Goal: Information Seeking & Learning: Learn about a topic

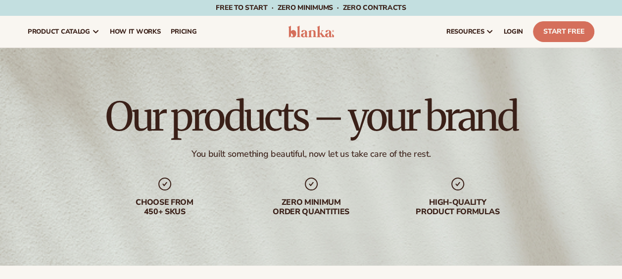
click at [46, 158] on div "Our products – your brand You built something beautiful, now let us take care o…" at bounding box center [311, 157] width 622 height 218
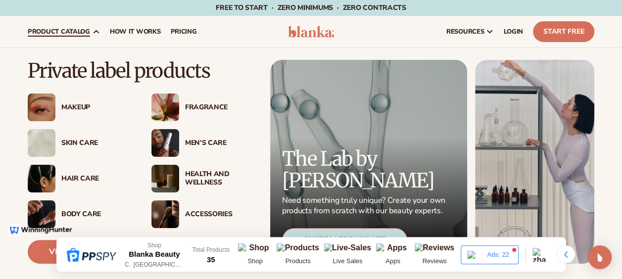
click at [81, 28] on span "product catalog" at bounding box center [59, 32] width 62 height 8
click at [26, 143] on div "Private label products Makeup" at bounding box center [311, 170] width 622 height 244
click at [44, 143] on img at bounding box center [42, 143] width 28 height 28
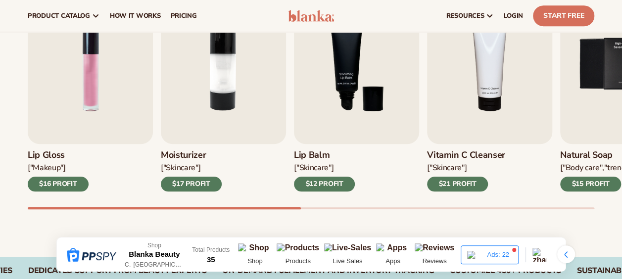
scroll to position [356, 0]
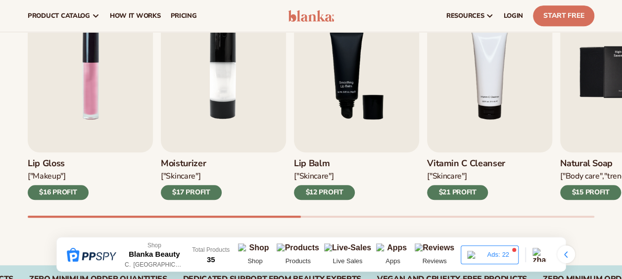
click at [149, 150] on div "Lip Gloss ["MAKEUP"] $16 PROFIT Moisturizer ["SKINCARE"] $17 PROFIT Lip Balm ["…" at bounding box center [325, 105] width 595 height 225
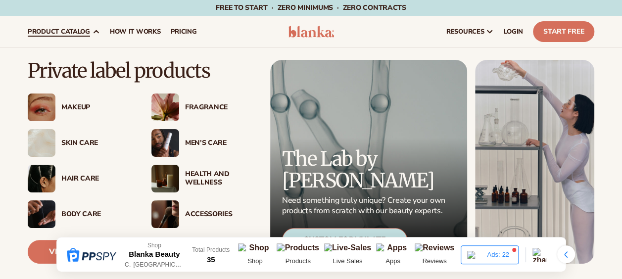
click at [86, 28] on span "product catalog" at bounding box center [59, 32] width 62 height 8
click at [38, 135] on img at bounding box center [42, 143] width 28 height 28
click at [76, 39] on link "product catalog" at bounding box center [64, 32] width 82 height 32
click at [64, 206] on div "Body Care" at bounding box center [80, 215] width 104 height 28
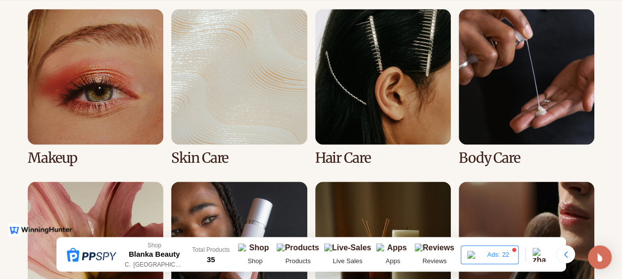
scroll to position [734, 0]
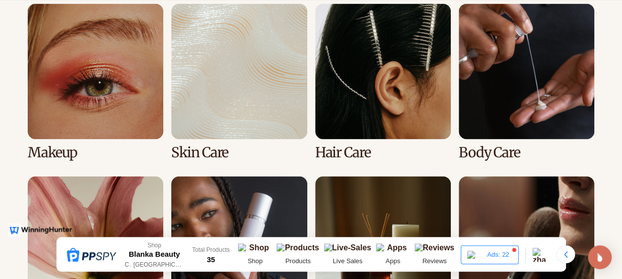
click at [237, 109] on link "2 / 8" at bounding box center [239, 81] width 136 height 157
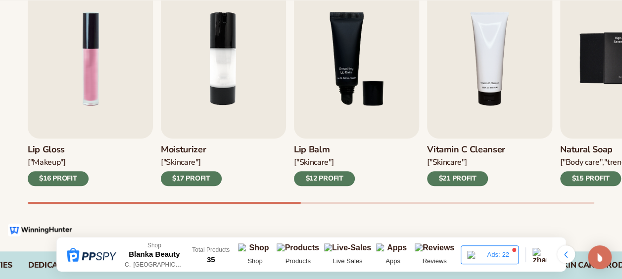
scroll to position [372, 0]
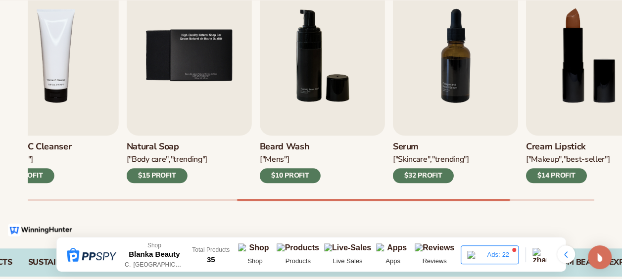
click at [494, 214] on div "Best sellers Private label [MEDICAL_DATA] products to start your beauty and sel…" at bounding box center [311, 71] width 622 height 355
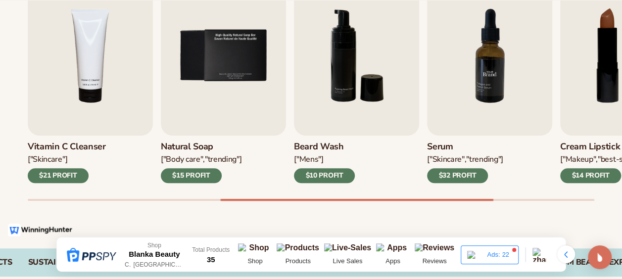
click at [489, 91] on img "7 / 9" at bounding box center [489, 56] width 125 height 160
click at [491, 58] on img "7 / 9" at bounding box center [489, 56] width 125 height 160
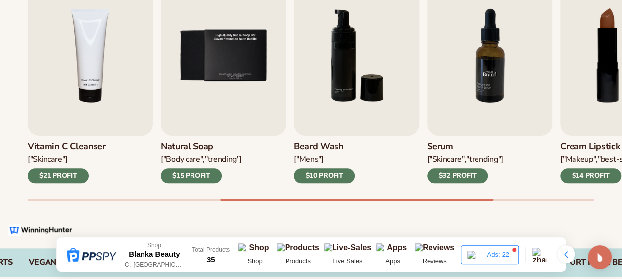
click at [491, 58] on img "7 / 9" at bounding box center [489, 56] width 125 height 160
click at [456, 181] on div "$32 PROFIT" at bounding box center [457, 175] width 61 height 15
click at [456, 178] on div "$32 PROFIT" at bounding box center [457, 175] width 61 height 15
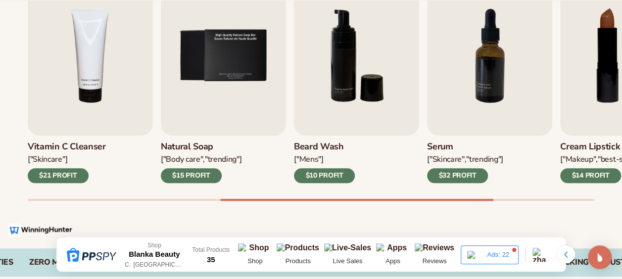
click at [456, 178] on div "$32 PROFIT" at bounding box center [457, 175] width 61 height 15
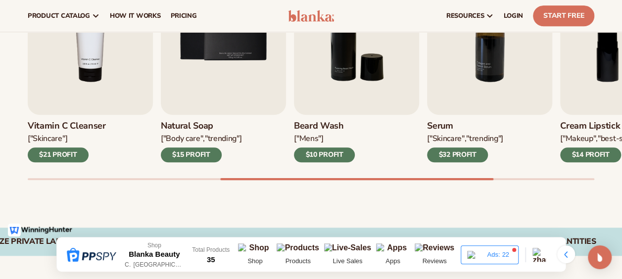
scroll to position [381, 0]
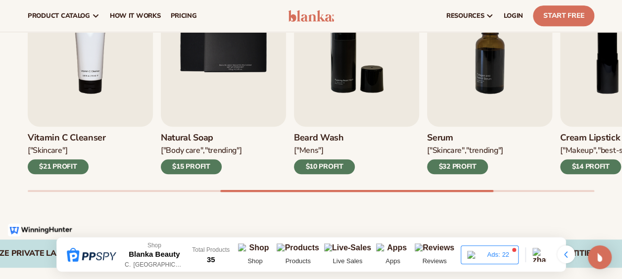
click at [462, 160] on div "$32 PROFIT" at bounding box center [457, 166] width 61 height 15
click at [476, 88] on img "7 / 9" at bounding box center [489, 47] width 125 height 160
click at [450, 86] on img "7 / 9" at bounding box center [489, 47] width 125 height 160
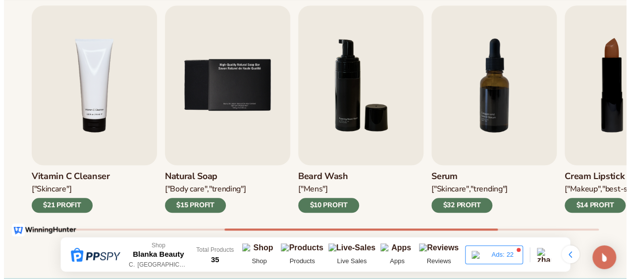
scroll to position [349, 0]
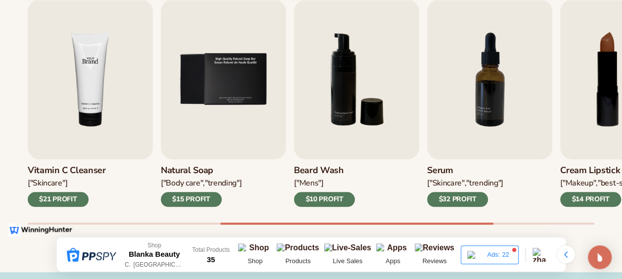
click at [89, 96] on img "4 / 9" at bounding box center [90, 80] width 125 height 160
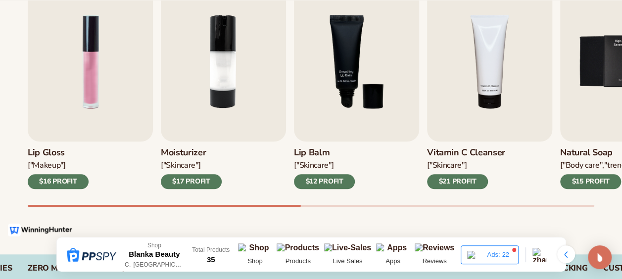
scroll to position [383, 0]
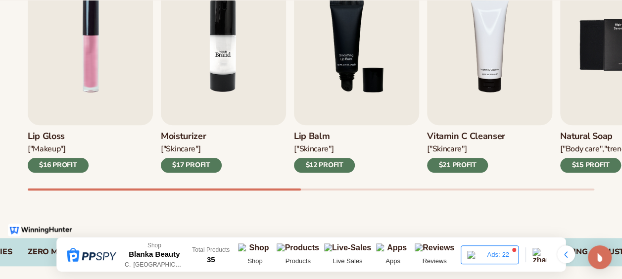
click at [244, 59] on img "2 / 9" at bounding box center [223, 45] width 125 height 160
click at [207, 163] on div "$17 PROFIT" at bounding box center [191, 165] width 61 height 15
click at [228, 51] on img "2 / 9" at bounding box center [223, 45] width 125 height 160
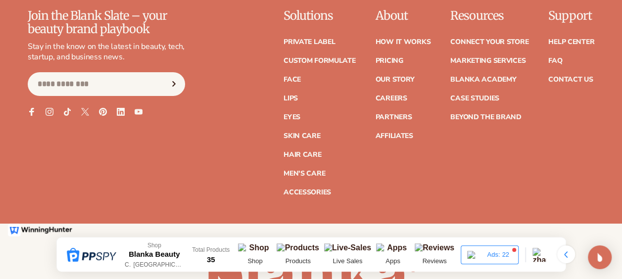
scroll to position [1762, 0]
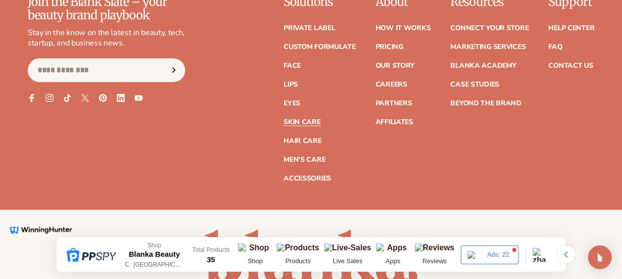
click at [298, 119] on link "Skin Care" at bounding box center [302, 122] width 37 height 7
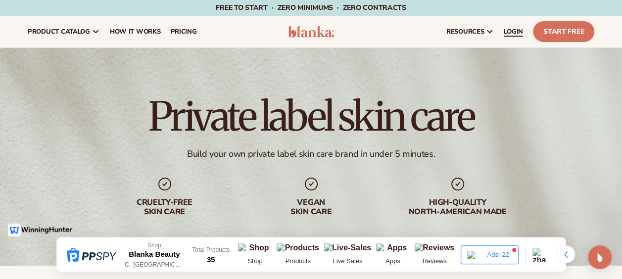
click at [521, 30] on span "LOGIN" at bounding box center [513, 32] width 19 height 8
click at [517, 32] on span "LOGIN" at bounding box center [513, 32] width 19 height 8
click at [183, 33] on span "pricing" at bounding box center [183, 32] width 26 height 8
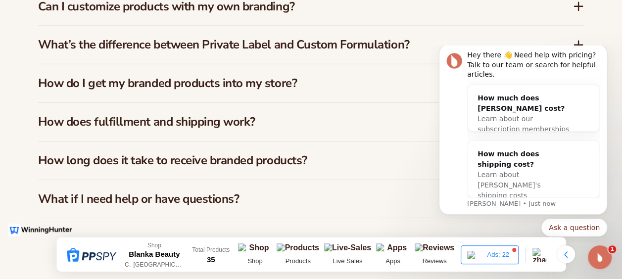
scroll to position [1537, 0]
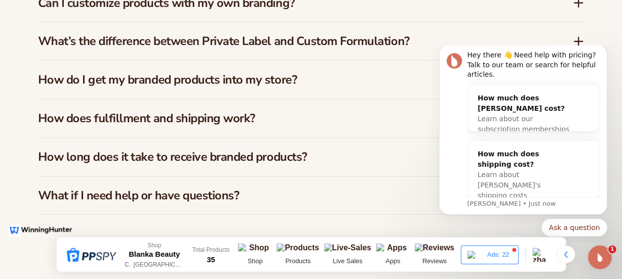
click at [580, 42] on icon at bounding box center [579, 42] width 12 height 12
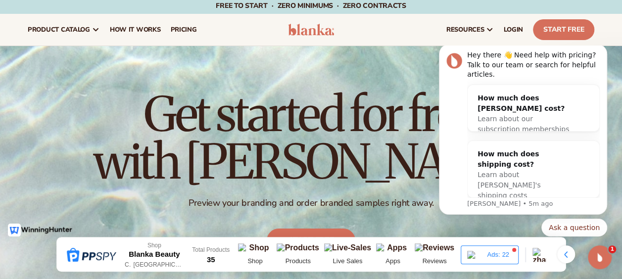
scroll to position [0, 0]
